Goal: Task Accomplishment & Management: Manage account settings

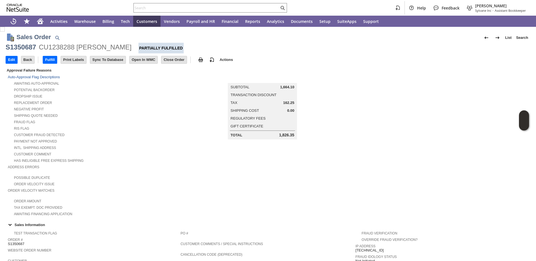
click at [121, 142] on div "Payment not approved" at bounding box center [94, 141] width 173 height 6
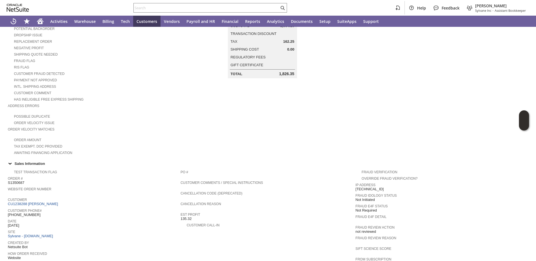
scroll to position [319, 0]
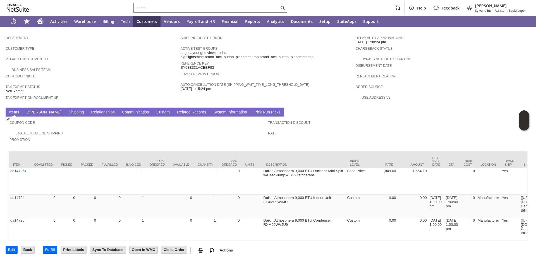
click at [34, 110] on link "B illing" at bounding box center [43, 112] width 37 height 5
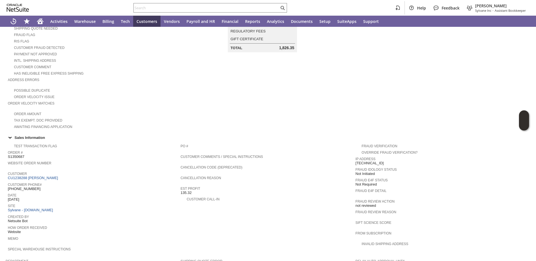
scroll to position [0, 0]
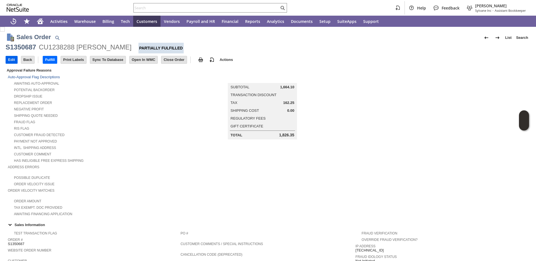
click at [11, 61] on input "Edit" at bounding box center [11, 59] width 11 height 7
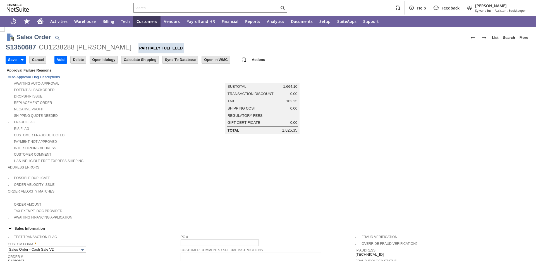
scroll to position [149, 0]
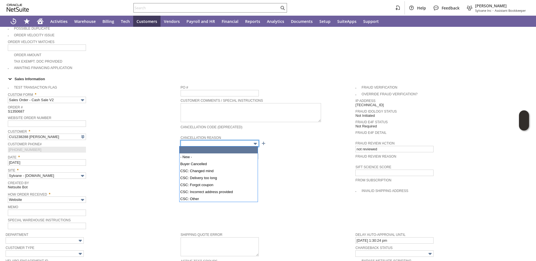
click at [207, 141] on input "text" at bounding box center [220, 143] width 78 height 6
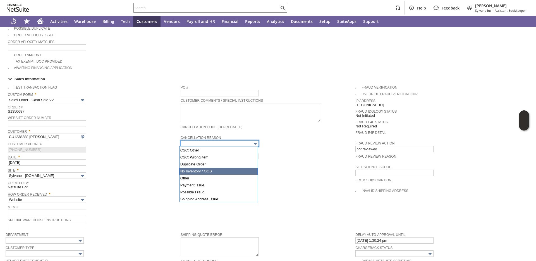
type input "No Inventory / OOS"
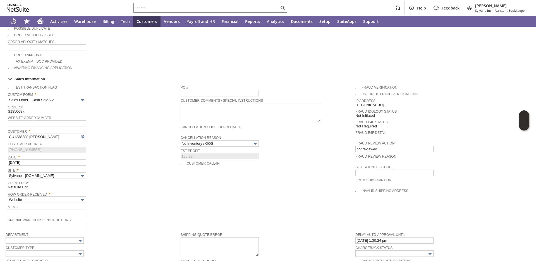
click at [99, 151] on div "Customer Phone# [PHONE_NUMBER]" at bounding box center [93, 146] width 170 height 12
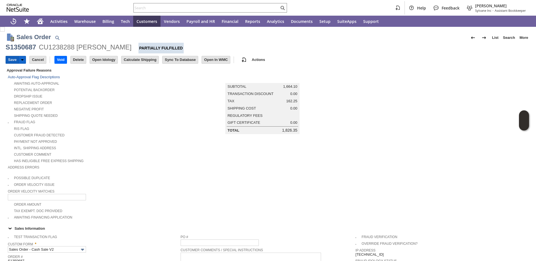
click at [15, 62] on input "Save" at bounding box center [12, 59] width 13 height 7
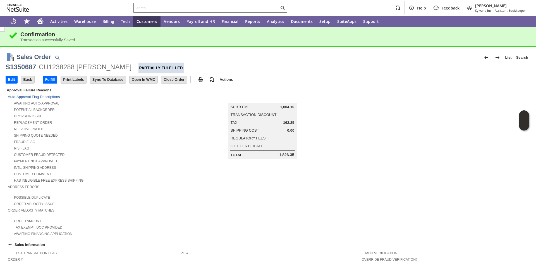
click at [152, 7] on input "text" at bounding box center [206, 7] width 145 height 7
paste input "P219157"
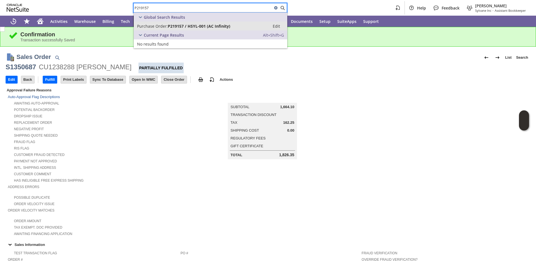
type input "P219157"
click at [147, 27] on span "Purchase Order:" at bounding box center [152, 25] width 31 height 5
